Goal: Information Seeking & Learning: Learn about a topic

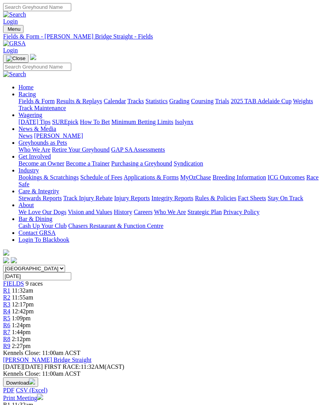
click at [6, 31] on img "Toggle navigation" at bounding box center [6, 31] width 0 height 0
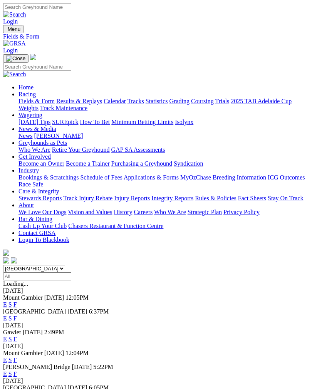
click at [17, 315] on link "F" at bounding box center [14, 318] width 3 height 7
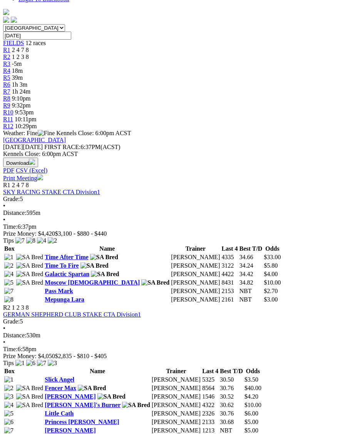
scroll to position [245, 0]
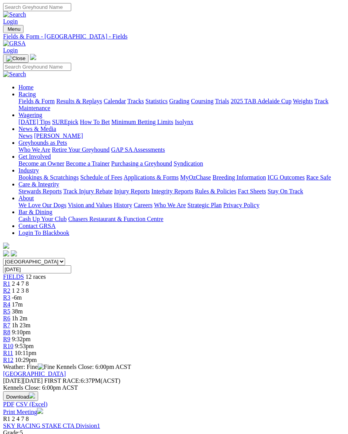
scroll to position [293, 3]
